Goal: Register for event/course

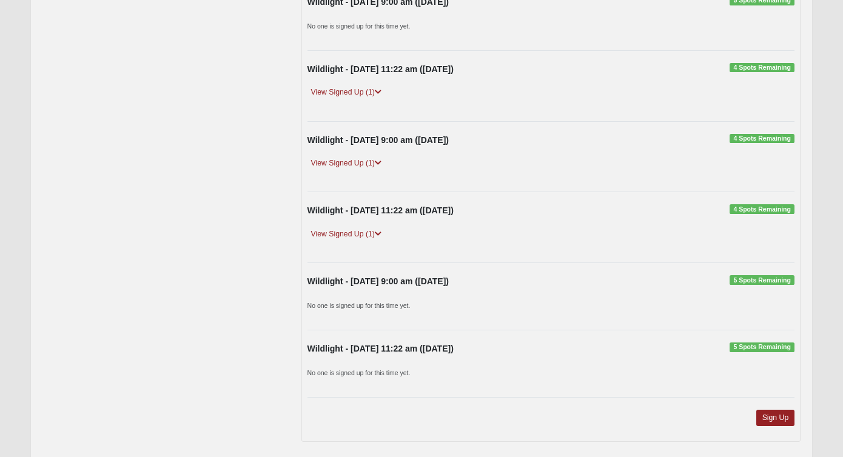
scroll to position [349, 0]
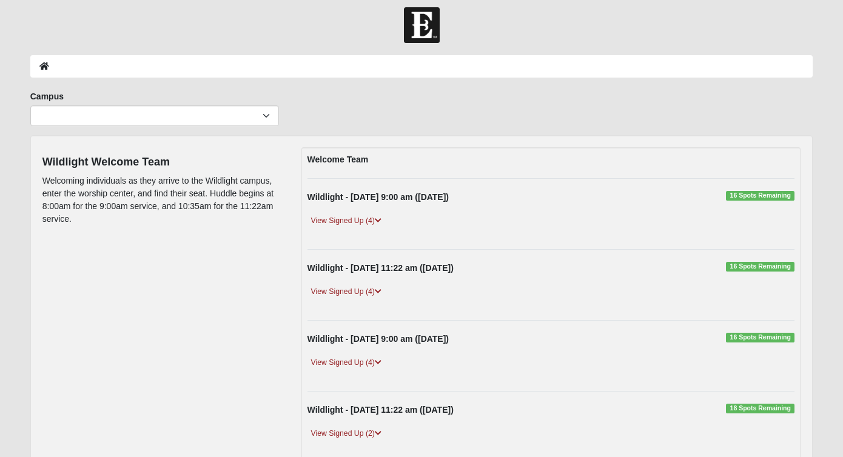
scroll to position [5, 0]
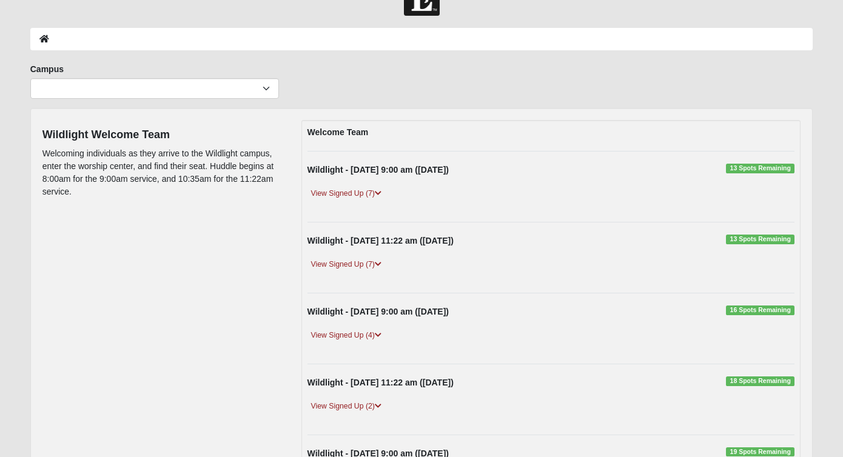
scroll to position [36, 0]
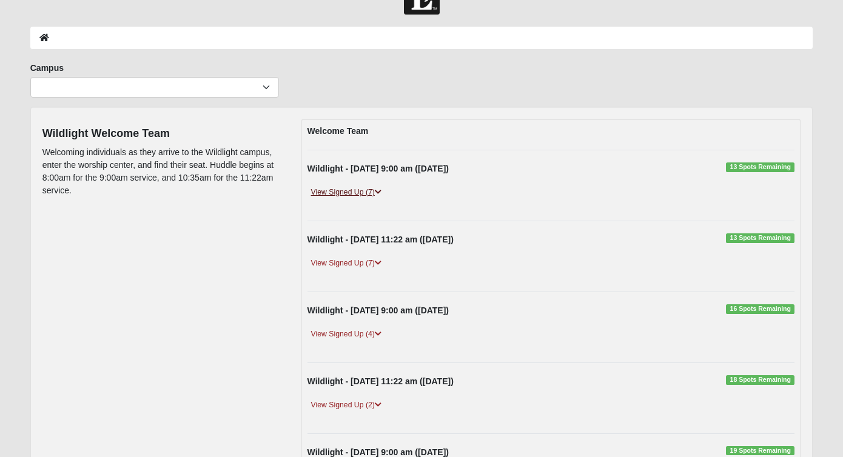
click at [378, 190] on icon at bounding box center [378, 192] width 7 height 7
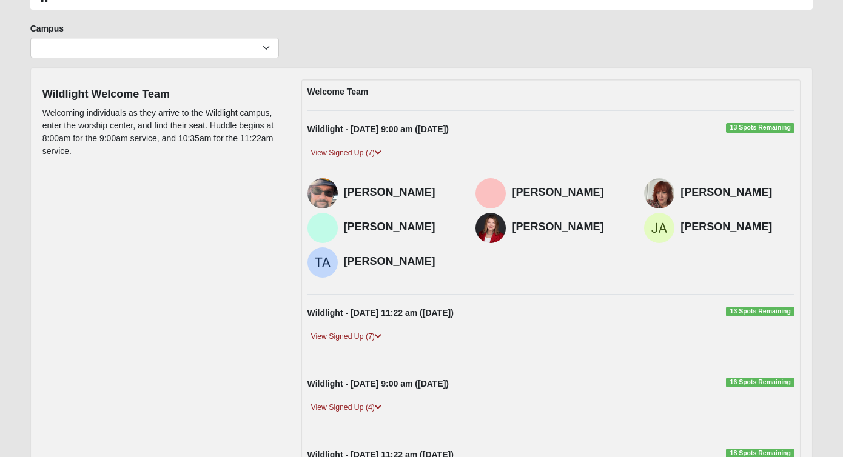
scroll to position [111, 0]
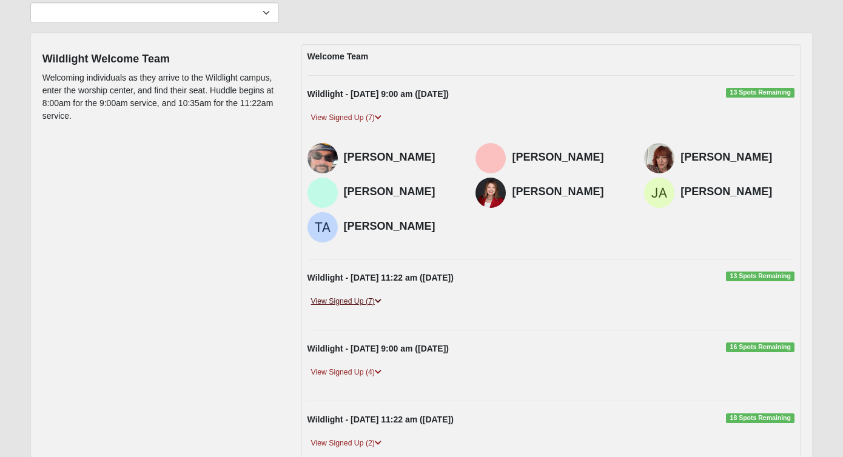
click at [377, 300] on icon at bounding box center [378, 301] width 7 height 7
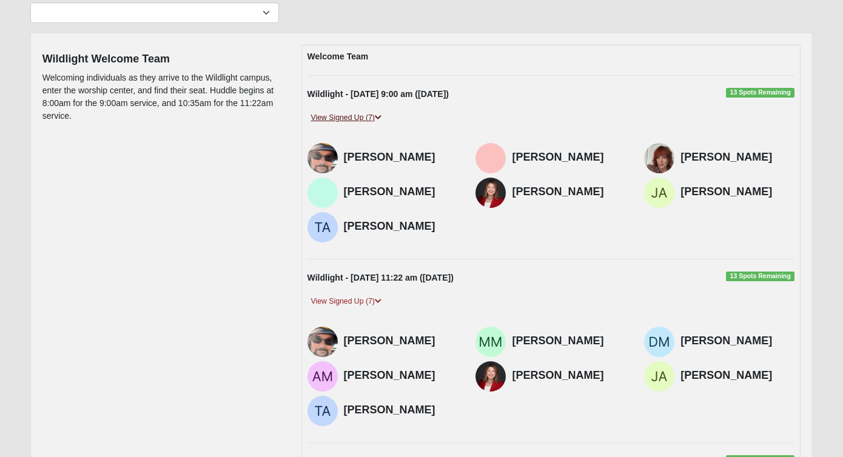
click at [381, 115] on icon at bounding box center [378, 117] width 7 height 7
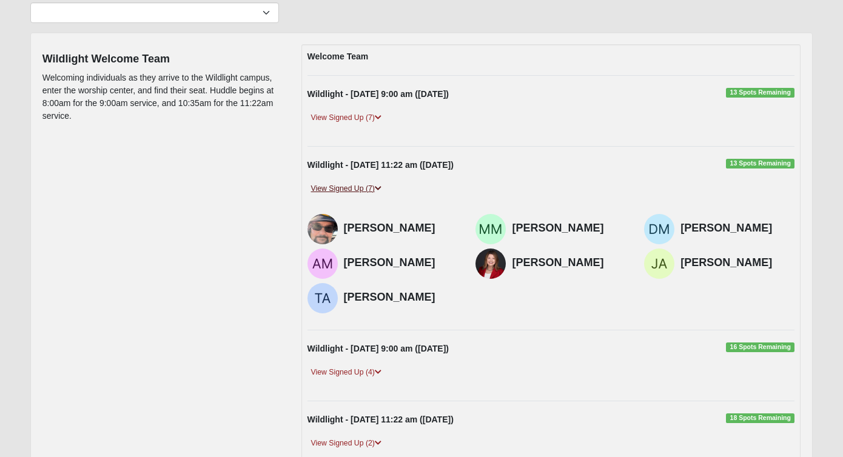
click at [381, 185] on icon at bounding box center [378, 188] width 7 height 7
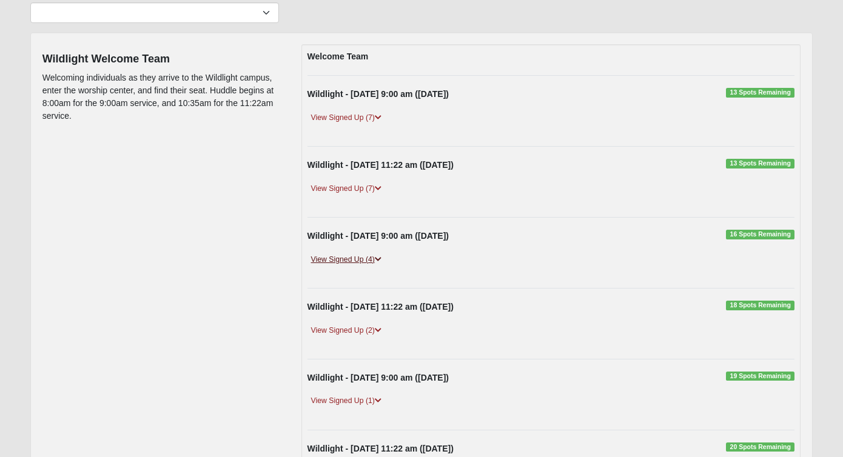
click at [379, 256] on icon at bounding box center [378, 259] width 7 height 7
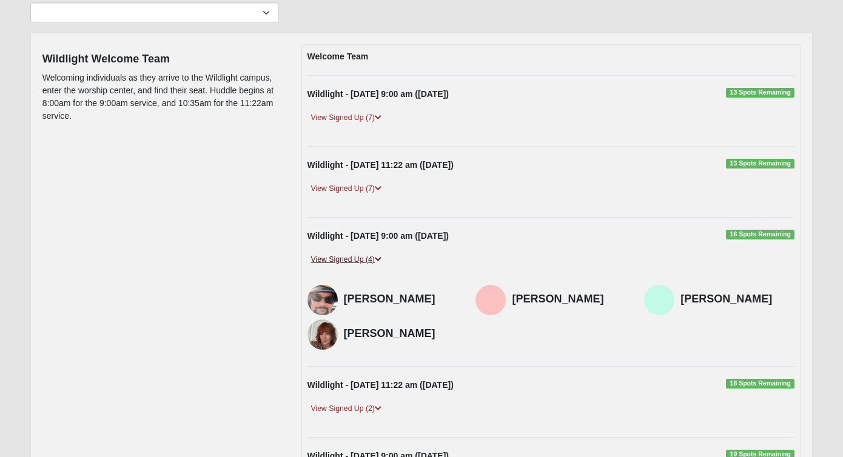
click at [379, 256] on icon at bounding box center [378, 259] width 7 height 7
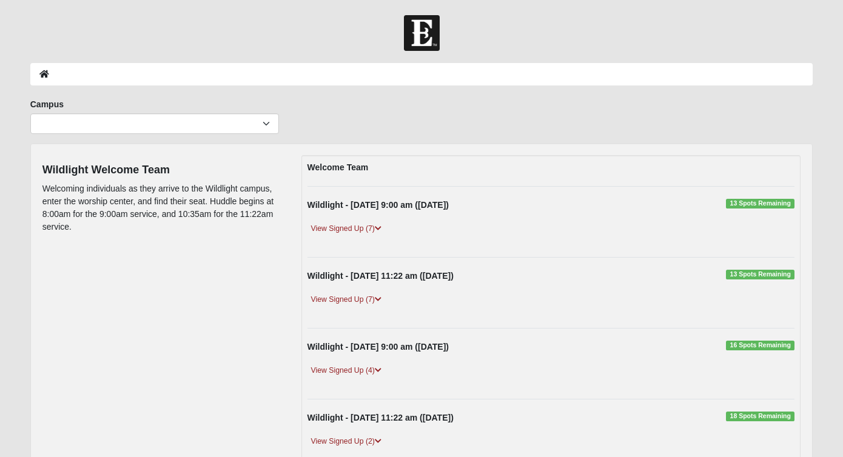
scroll to position [0, 0]
